Goal: Task Accomplishment & Management: Use online tool/utility

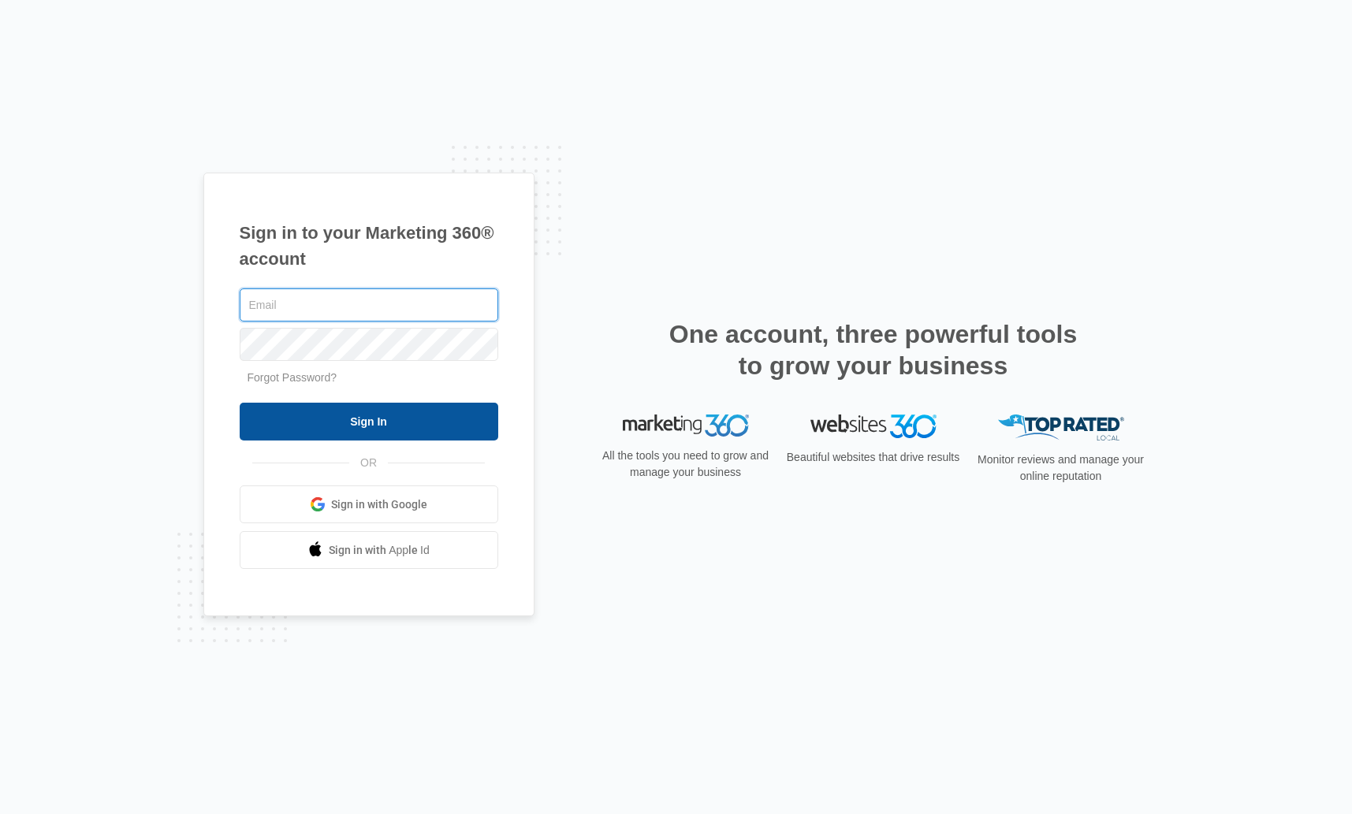
type input "kaya.wagner@madwire.com"
click at [412, 423] on input "Sign In" at bounding box center [369, 422] width 259 height 38
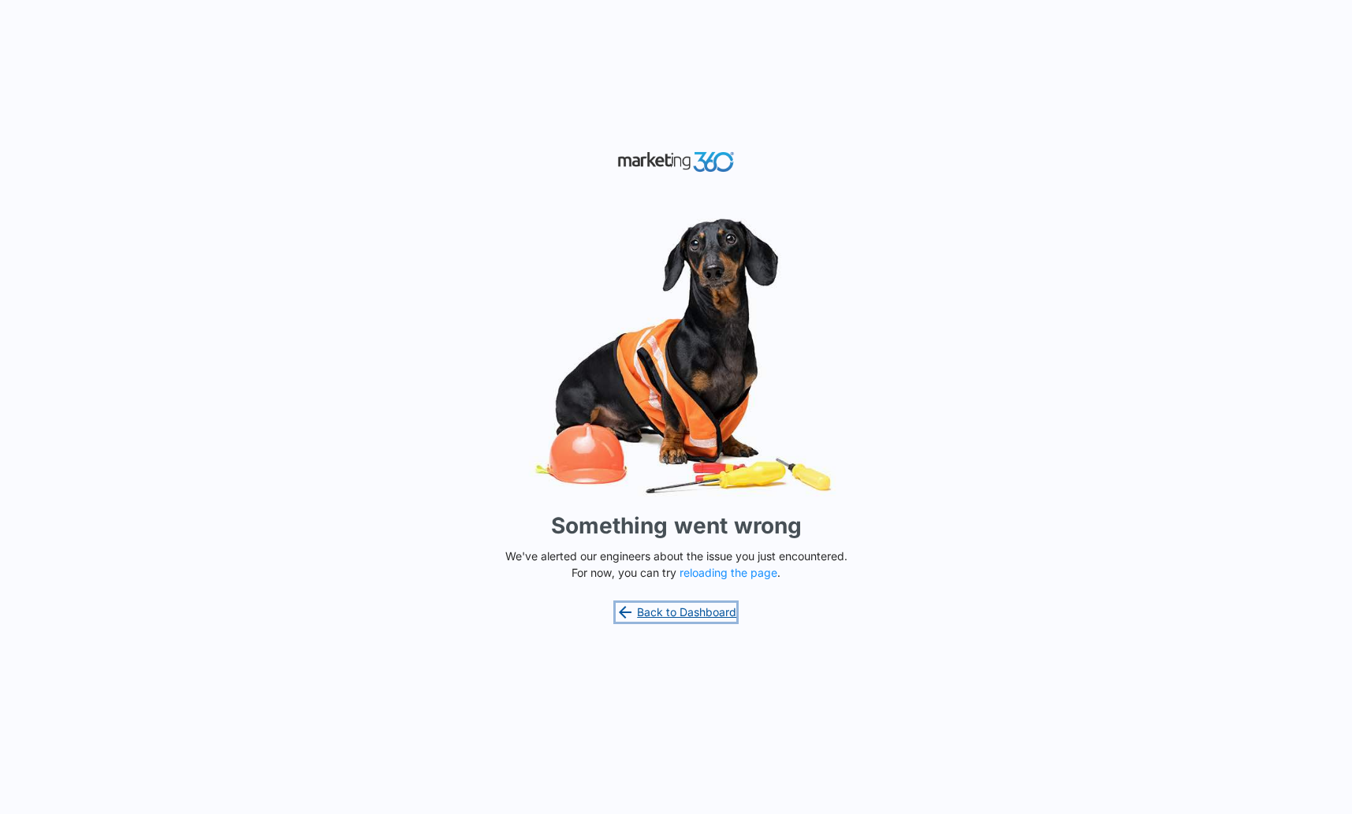
click at [686, 608] on link "Back to Dashboard" at bounding box center [676, 612] width 121 height 19
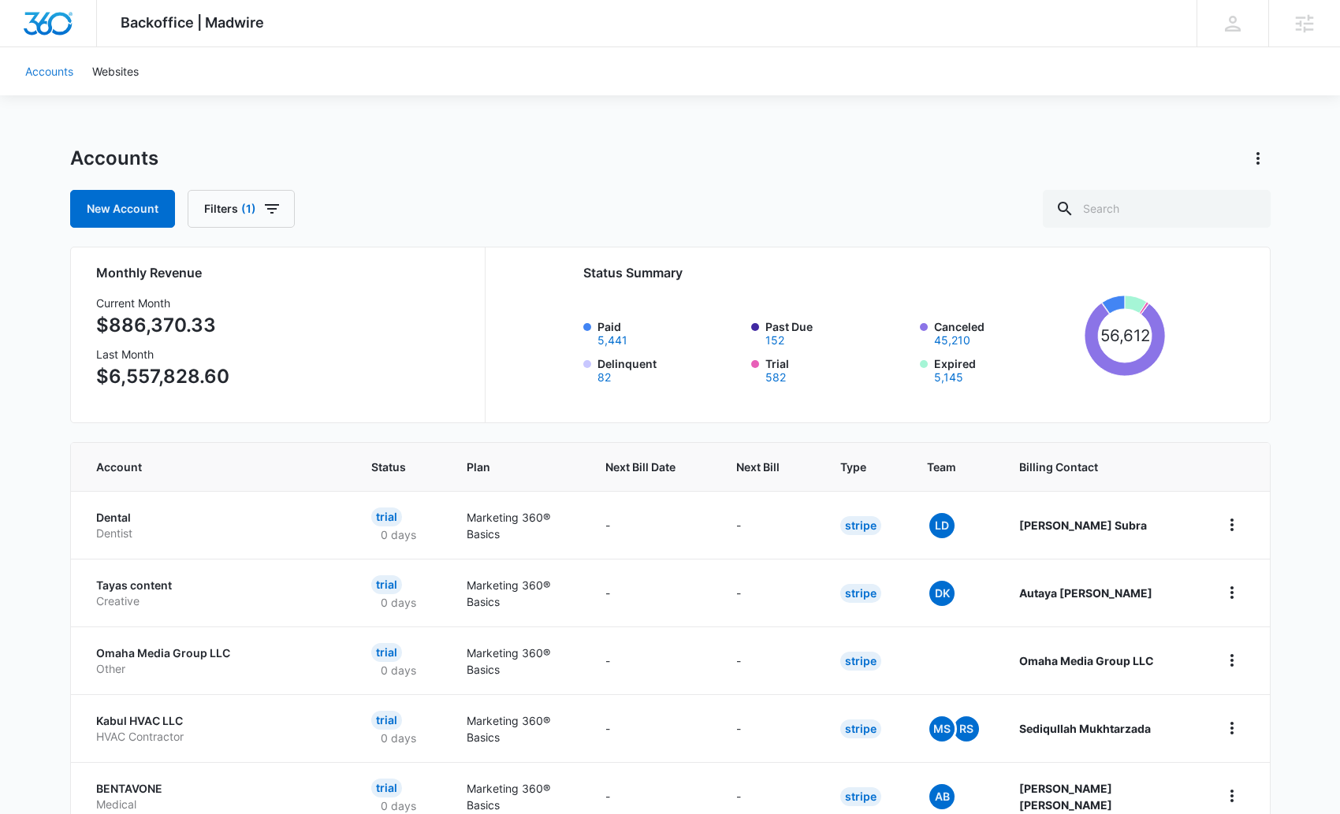
click at [53, 72] on link "Accounts" at bounding box center [49, 71] width 67 height 48
click at [800, 160] on div "Accounts" at bounding box center [670, 158] width 1201 height 25
click at [1150, 212] on input "text" at bounding box center [1157, 209] width 228 height 38
paste input "M338991"
type input "M338991"
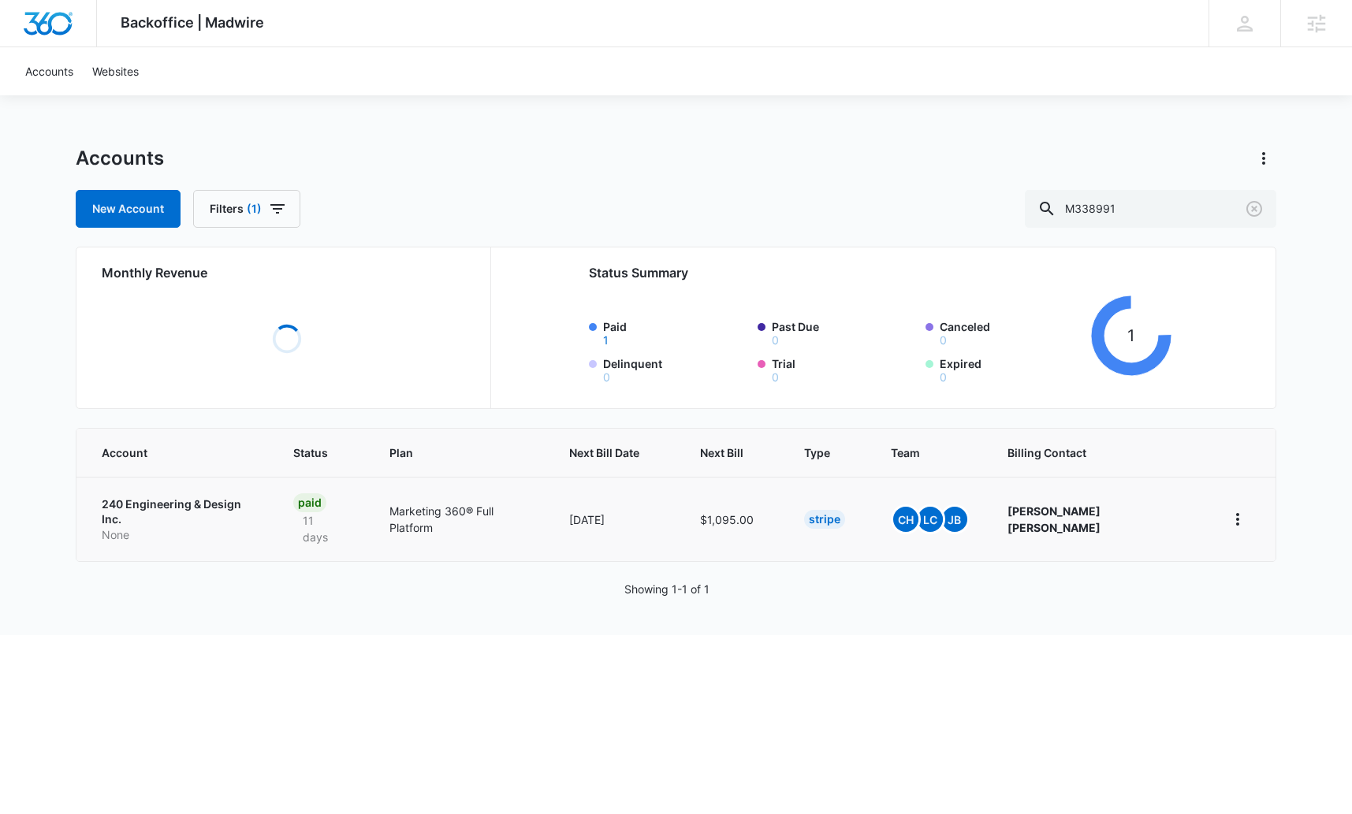
click at [218, 497] on p "240 Engineering & Design Inc." at bounding box center [179, 512] width 154 height 31
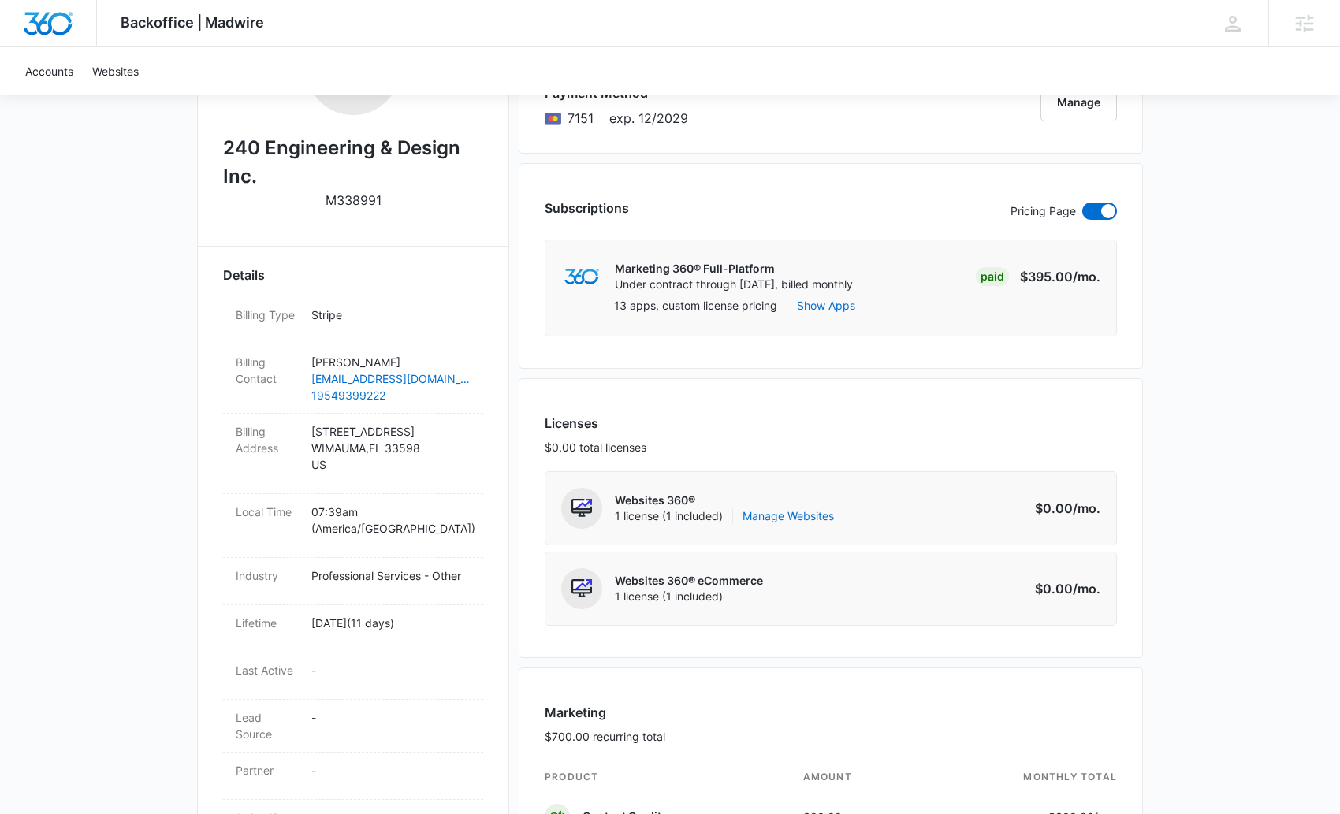
scroll to position [349, 0]
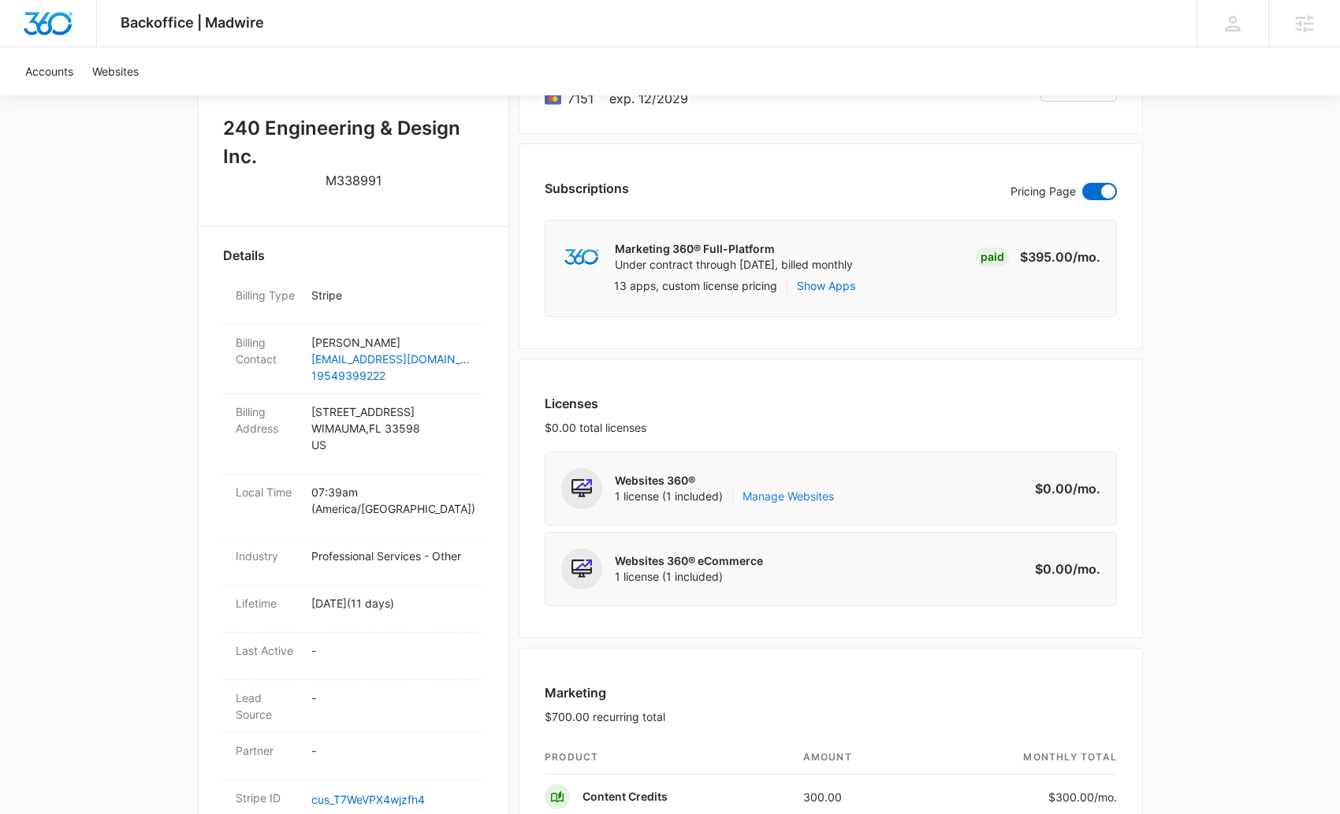
click at [777, 494] on link "Manage Websites" at bounding box center [788, 497] width 91 height 16
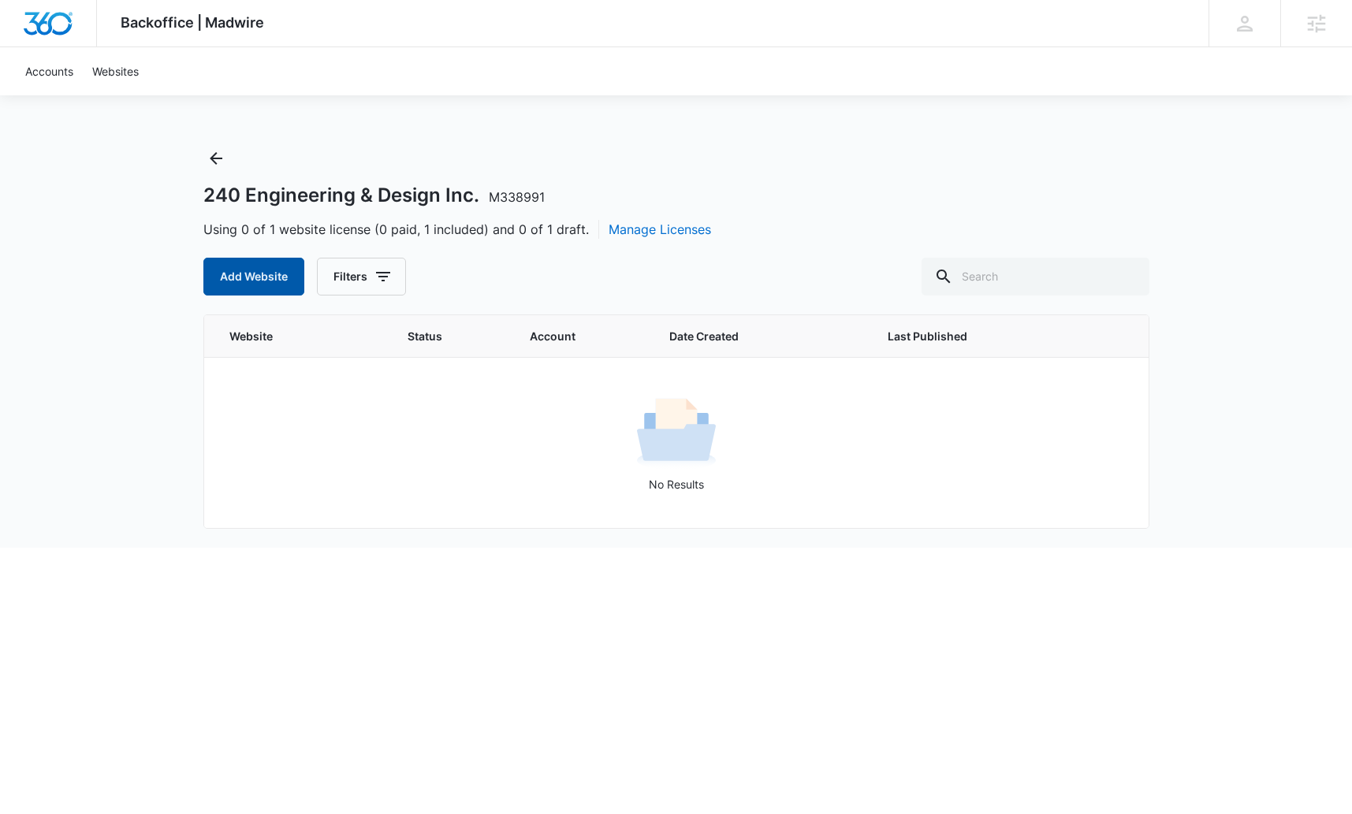
click at [277, 278] on button "Add Website" at bounding box center [253, 277] width 101 height 38
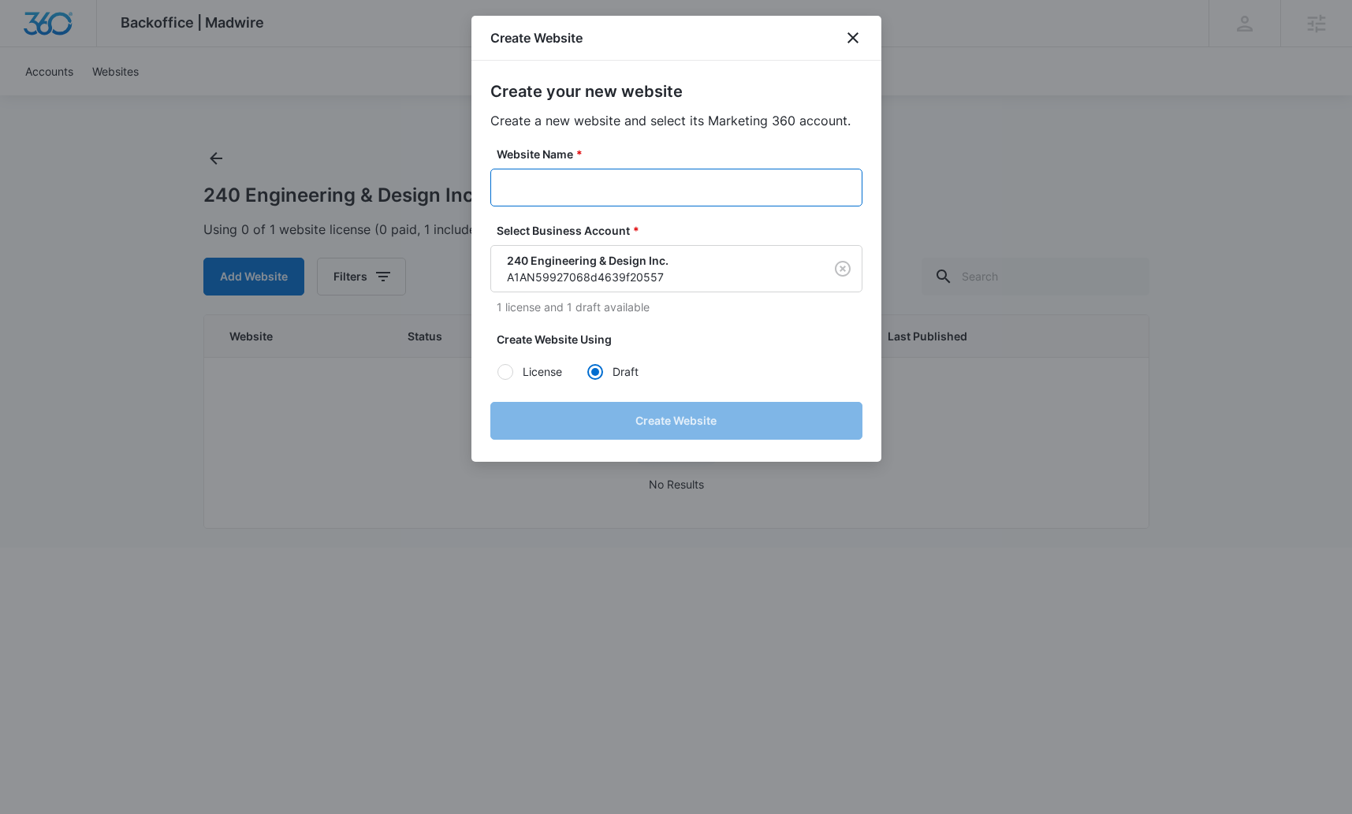
drag, startPoint x: 555, startPoint y: 190, endPoint x: 496, endPoint y: 188, distance: 59.2
click at [555, 190] on input "Website Name *" at bounding box center [676, 188] width 372 height 38
paste input "M338991 - 240 Engineering & Design Inc."
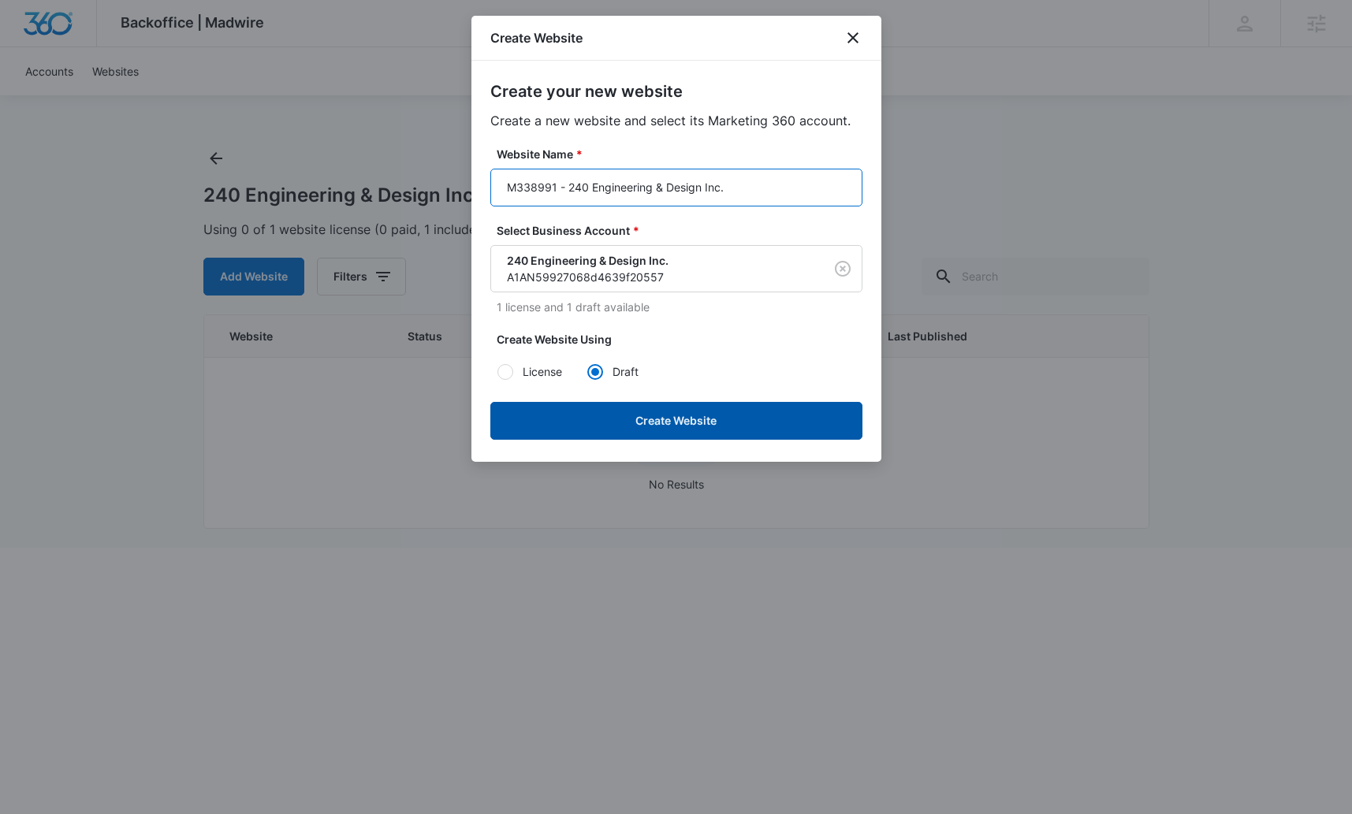
type input "M338991 - 240 Engineering & Design Inc."
click at [649, 422] on button "Create Website" at bounding box center [676, 421] width 372 height 38
